Goal: Find specific page/section: Find specific page/section

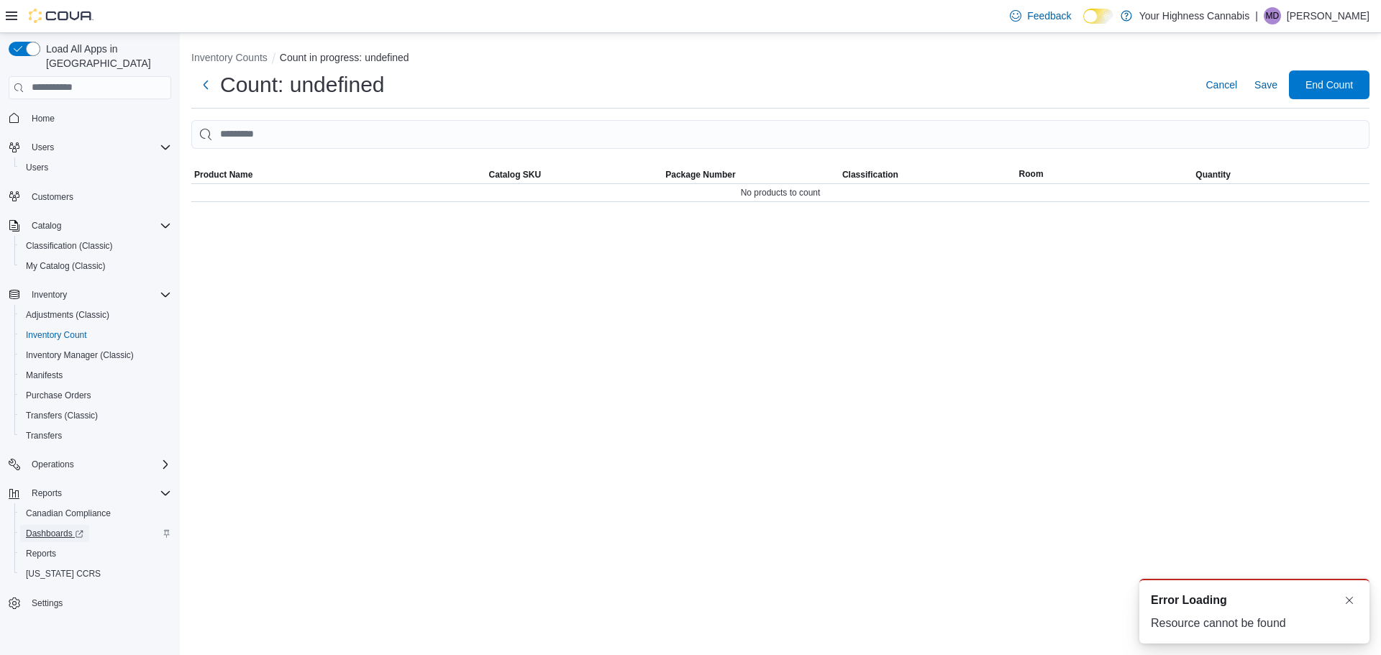
click at [63, 528] on span "Dashboards" at bounding box center [55, 534] width 58 height 12
